Goal: Information Seeking & Learning: Find specific fact

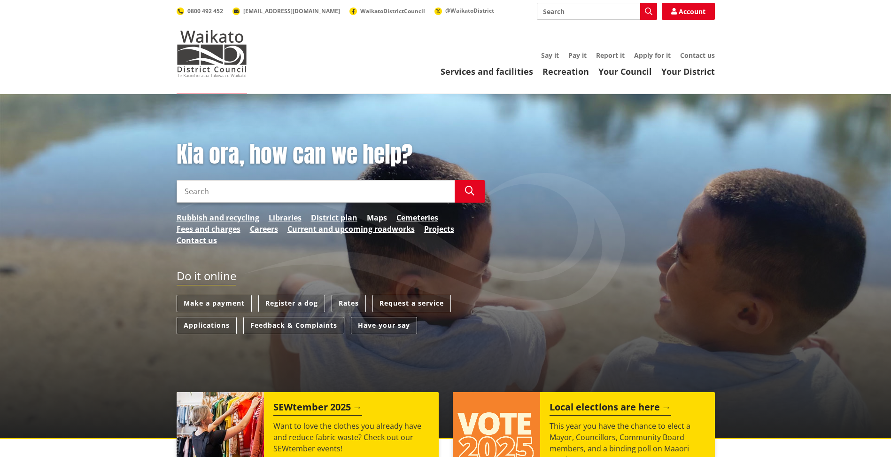
click at [377, 216] on link "Maps" at bounding box center [377, 217] width 20 height 11
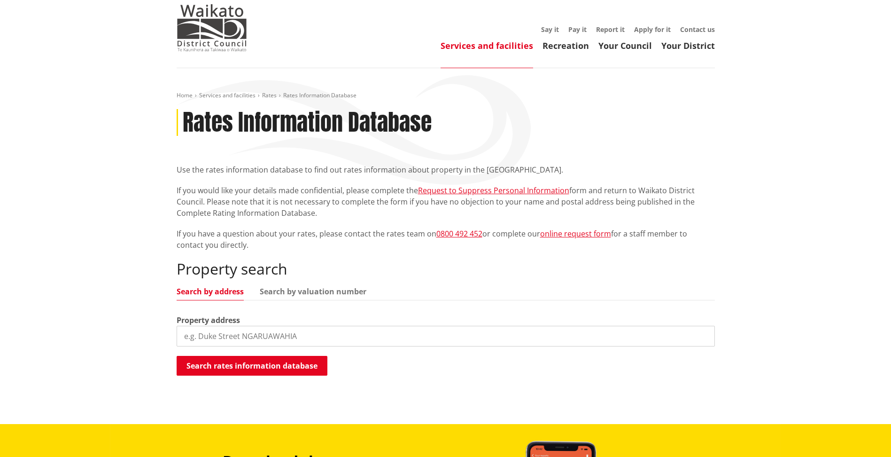
scroll to position [31, 0]
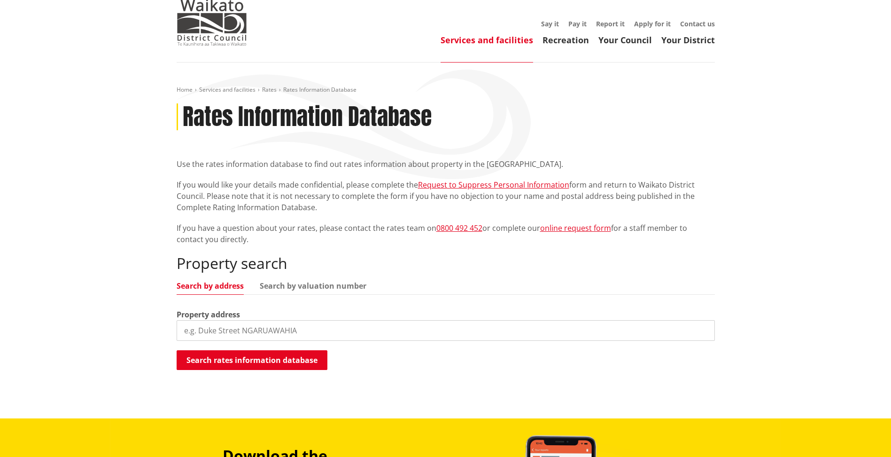
click at [304, 334] on input "search" at bounding box center [446, 330] width 538 height 21
type input "[STREET_ADDRESS],"
click at [275, 363] on button "Search rates information database" at bounding box center [252, 360] width 151 height 20
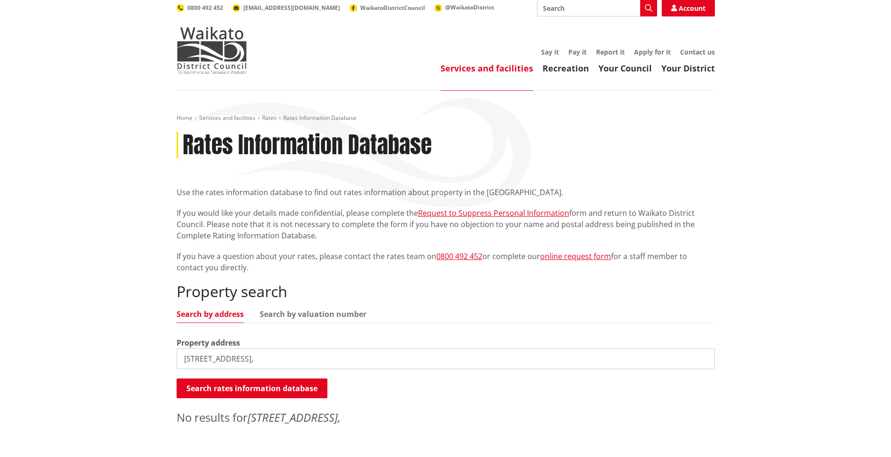
scroll to position [0, 0]
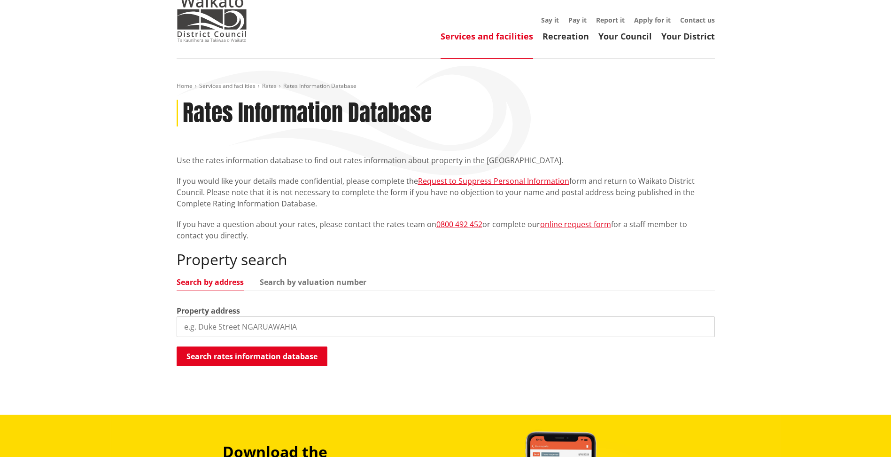
scroll to position [47, 0]
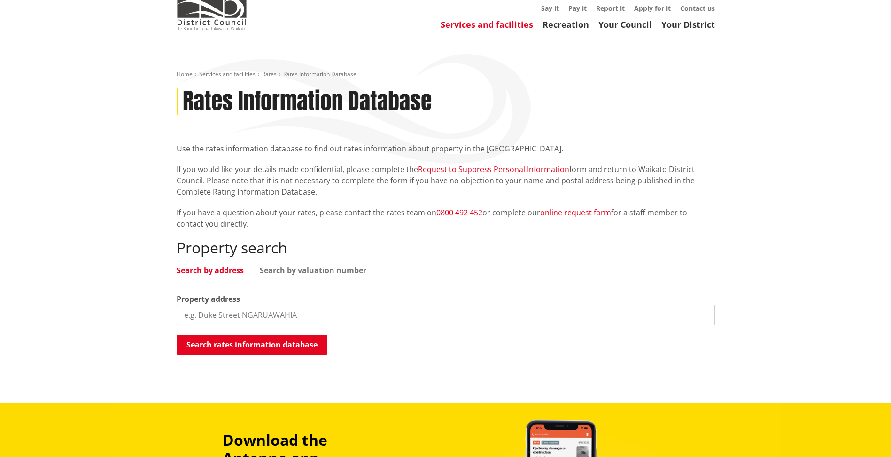
click at [311, 316] on input "search" at bounding box center [446, 314] width 538 height 21
click at [269, 340] on button "Search rates information database" at bounding box center [252, 345] width 151 height 20
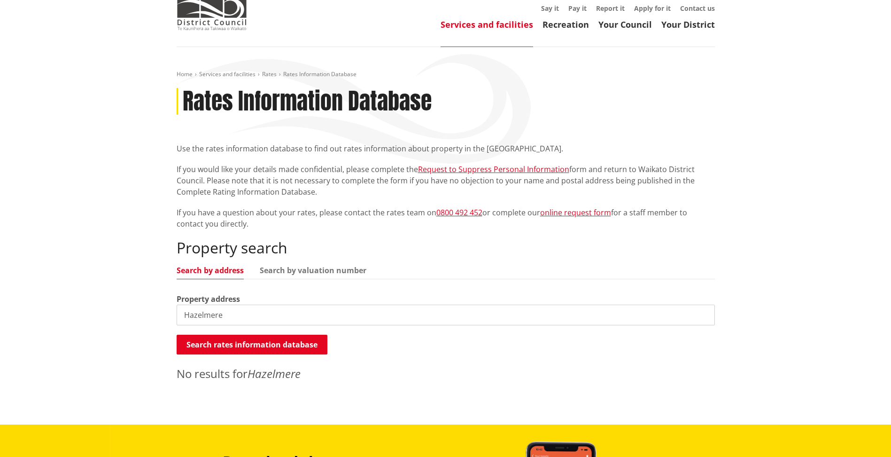
click at [279, 318] on input "Hazelmere" at bounding box center [446, 314] width 538 height 21
drag, startPoint x: 251, startPoint y: 310, endPoint x: 152, endPoint y: 312, distance: 98.7
click at [152, 312] on div "Home Services and facilities Rates Rates Information Database Rates Information…" at bounding box center [445, 235] width 891 height 377
click at [311, 267] on link "Search by valuation number" at bounding box center [313, 270] width 107 height 8
paste input "4491/33400"
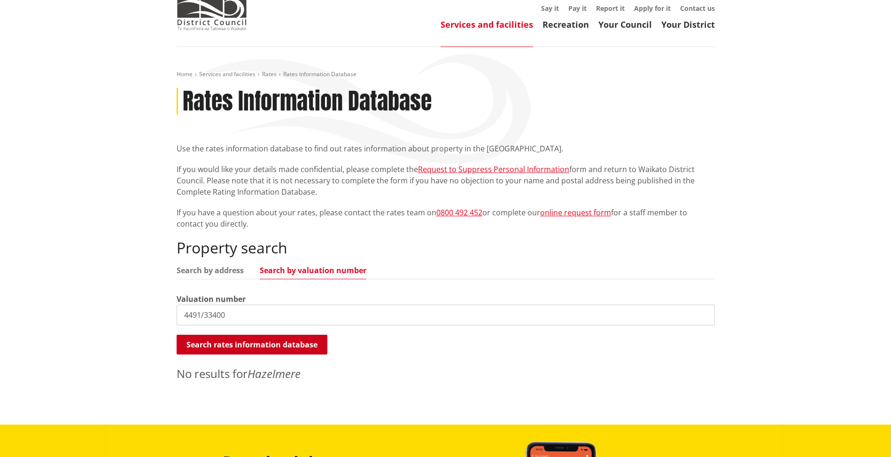
type input "4491/33400"
drag, startPoint x: 223, startPoint y: 344, endPoint x: 237, endPoint y: 347, distance: 14.4
click at [224, 344] on button "Search rates information database" at bounding box center [252, 345] width 151 height 20
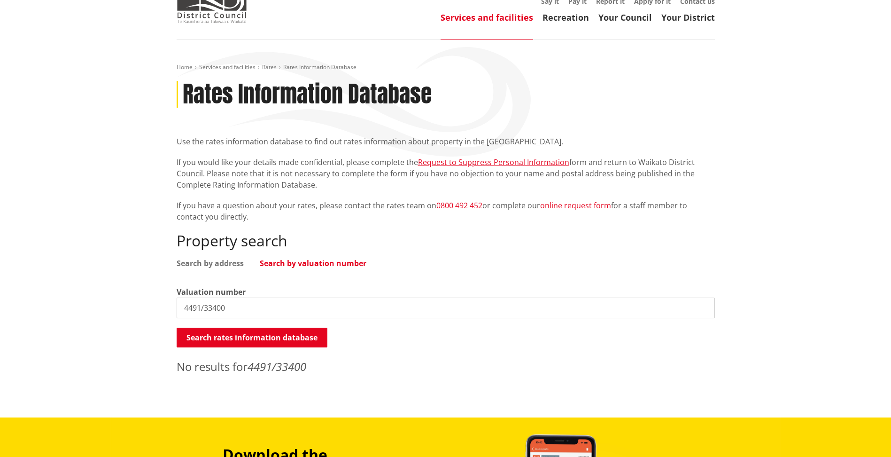
scroll to position [53, 0]
